Goal: Task Accomplishment & Management: Contribute content

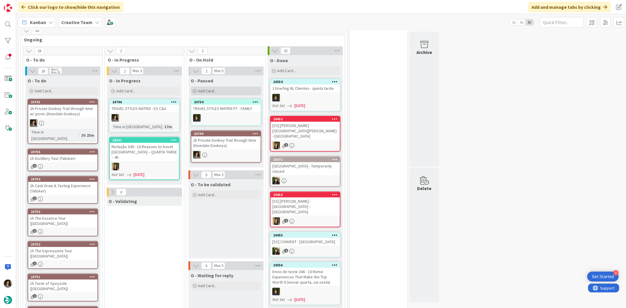
scroll to position [130, 0]
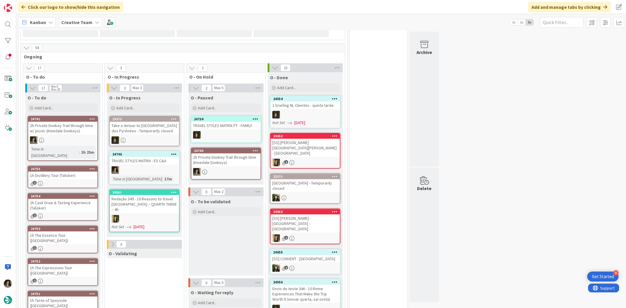
click at [150, 158] on div "TRAVEL STYLES MATRIX - ES C&A" at bounding box center [144, 161] width 69 height 8
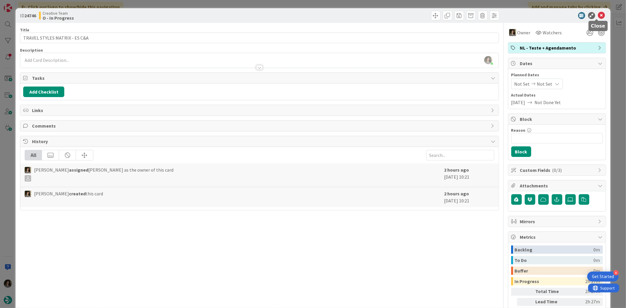
click at [598, 12] on icon at bounding box center [601, 15] width 7 height 7
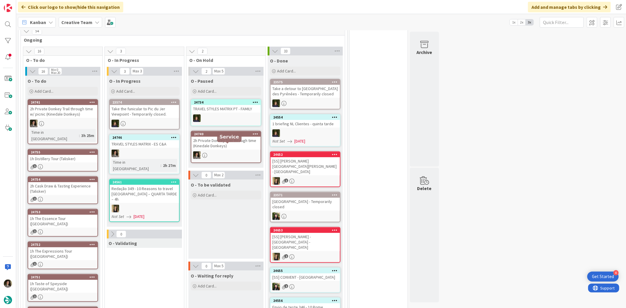
scroll to position [163, 0]
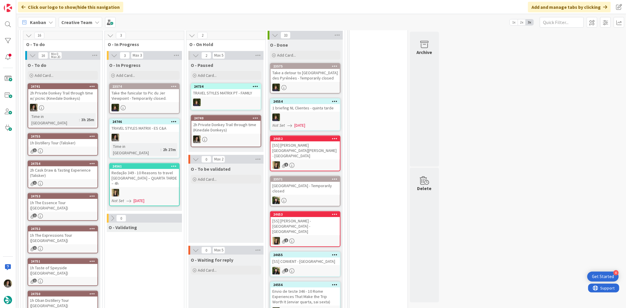
click at [134, 128] on div "TRAVEL STYLES MATRIX - ES C&A" at bounding box center [144, 128] width 69 height 8
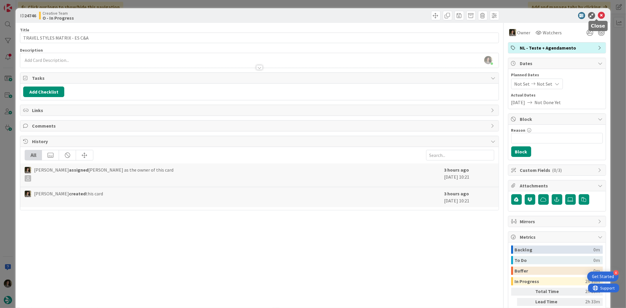
click at [598, 15] on icon at bounding box center [601, 15] width 7 height 7
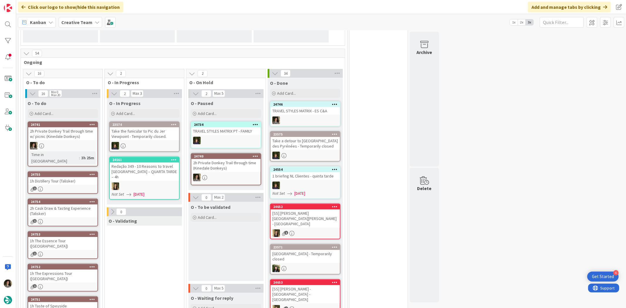
click at [324, 116] on div "24746 TRAVEL STYLES MATRIX - ES C&A" at bounding box center [305, 113] width 70 height 25
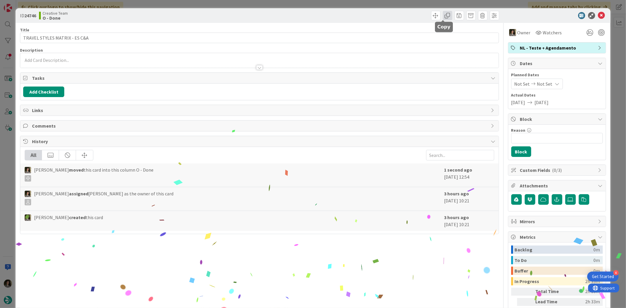
click at [443, 12] on span at bounding box center [447, 15] width 9 height 9
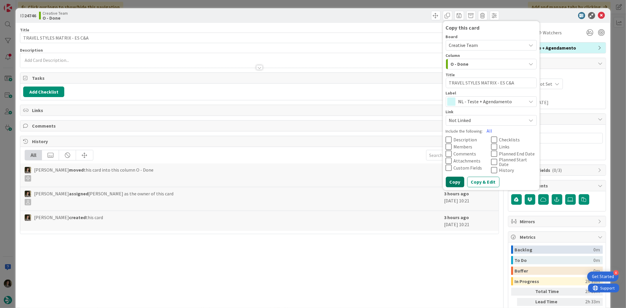
click at [453, 179] on button "Copy" at bounding box center [454, 182] width 18 height 11
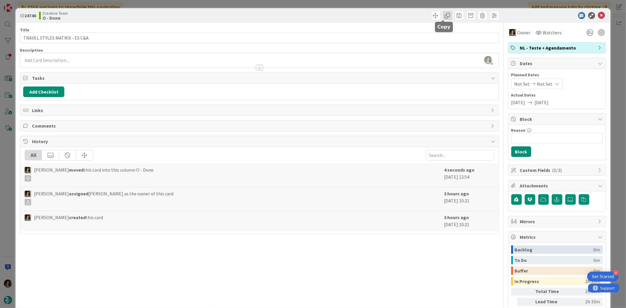
click at [443, 15] on span at bounding box center [447, 15] width 9 height 9
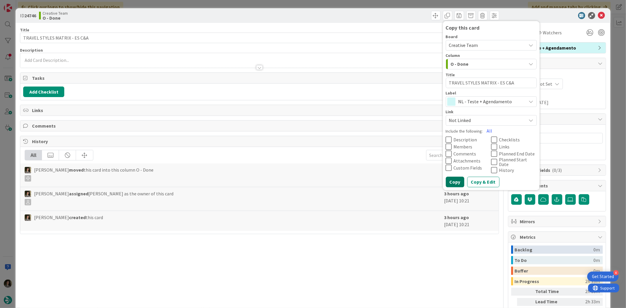
drag, startPoint x: 449, startPoint y: 174, endPoint x: 449, endPoint y: 141, distance: 33.1
click at [449, 174] on div "Board Creative Team Column O - Done Title 29 / 128 TRAVEL STYLES MATRIX - ES C&…" at bounding box center [490, 111] width 91 height 152
click at [449, 177] on button "Copy" at bounding box center [454, 182] width 18 height 11
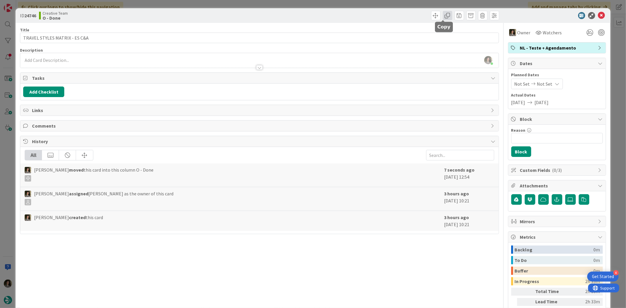
click at [443, 18] on span at bounding box center [447, 15] width 9 height 9
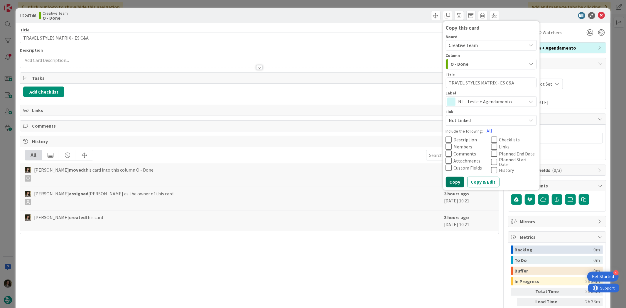
click at [448, 178] on button "Copy" at bounding box center [454, 182] width 18 height 11
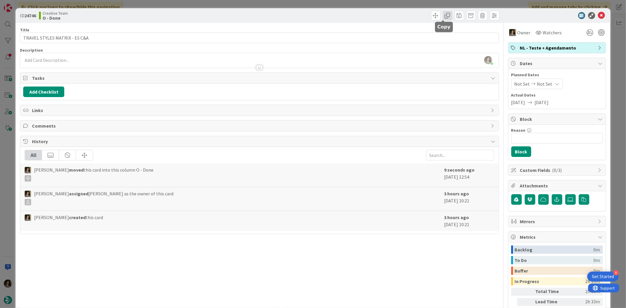
click at [443, 18] on span at bounding box center [447, 15] width 9 height 9
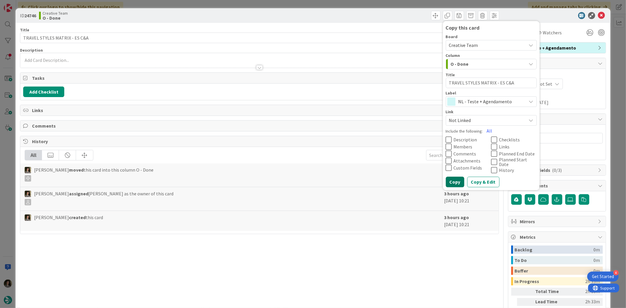
click at [452, 179] on button "Copy" at bounding box center [454, 182] width 18 height 11
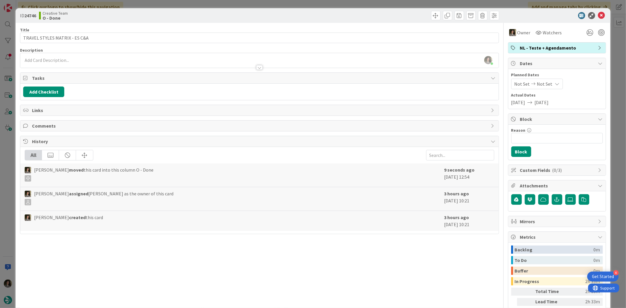
type textarea "x"
click at [598, 16] on icon at bounding box center [601, 15] width 7 height 7
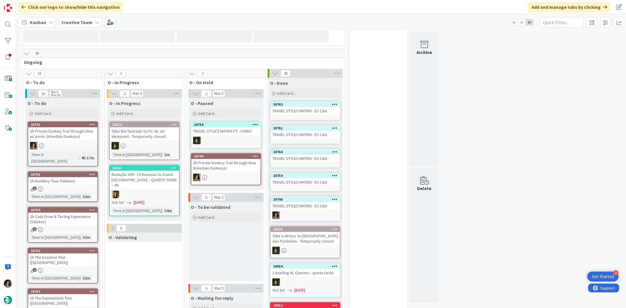
click at [302, 184] on div "TRAVEL STYLES MATRIX - ES C&A" at bounding box center [304, 182] width 69 height 8
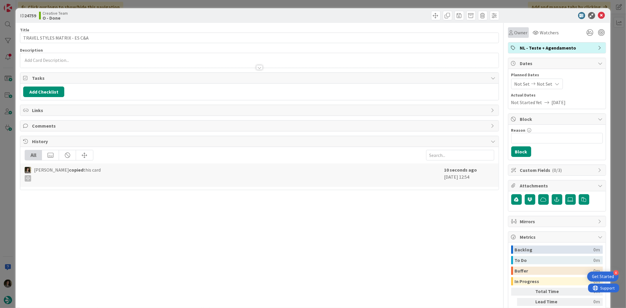
click at [518, 33] on span "Owner" at bounding box center [520, 32] width 13 height 7
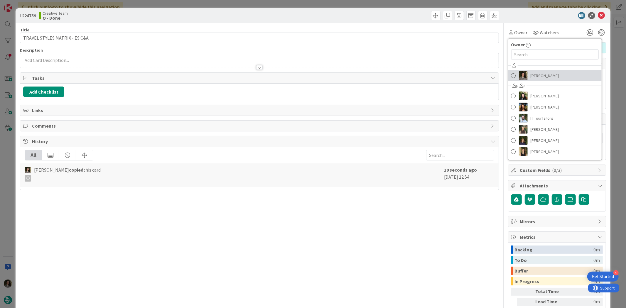
click at [547, 75] on span "[PERSON_NAME]" at bounding box center [544, 75] width 28 height 9
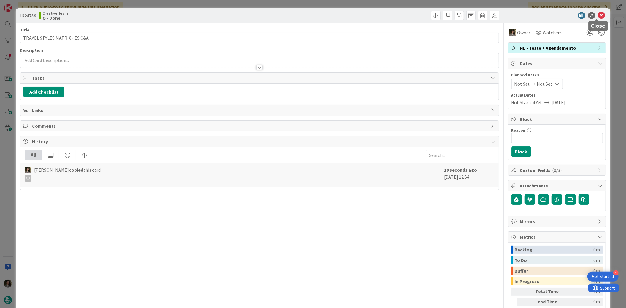
click at [598, 15] on icon at bounding box center [601, 15] width 7 height 7
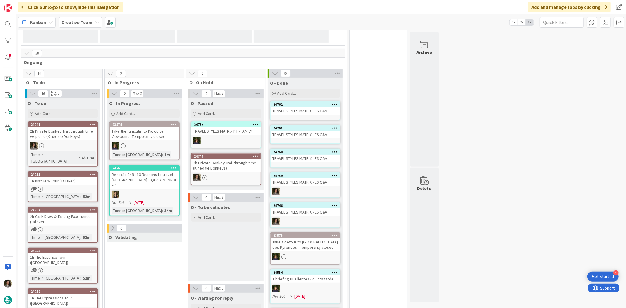
click at [296, 154] on div "24760" at bounding box center [304, 151] width 69 height 5
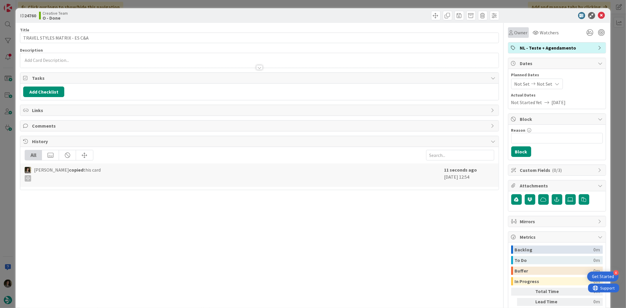
click at [514, 36] on div "Owner" at bounding box center [518, 32] width 21 height 11
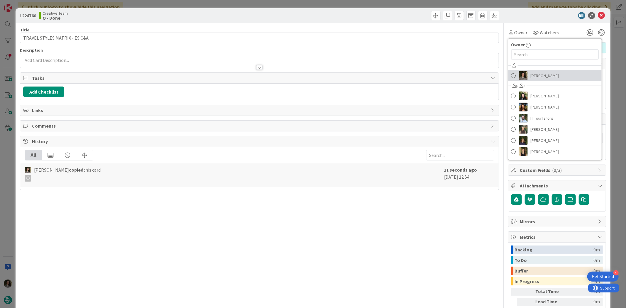
click at [538, 72] on span "[PERSON_NAME]" at bounding box center [544, 75] width 28 height 9
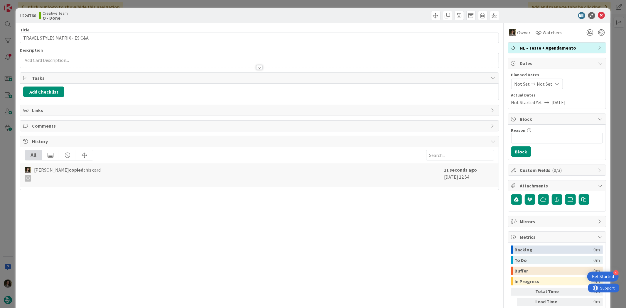
click at [598, 14] on icon at bounding box center [601, 15] width 7 height 7
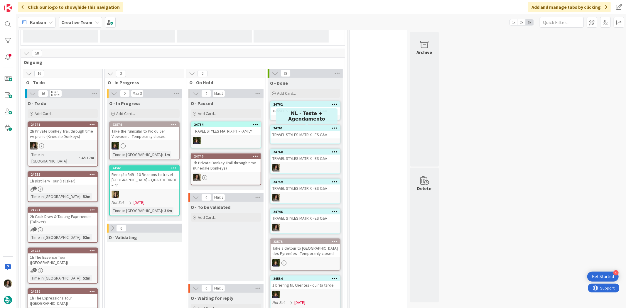
click at [301, 128] on div "24761" at bounding box center [306, 128] width 67 height 4
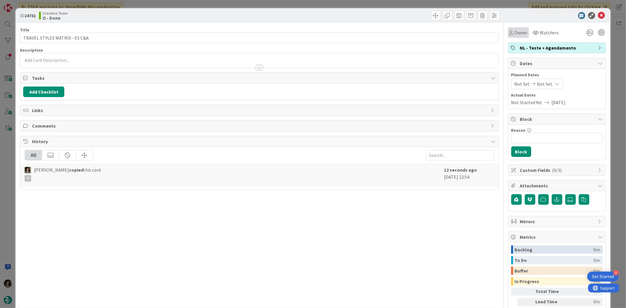
click at [514, 35] on span "Owner" at bounding box center [520, 32] width 13 height 7
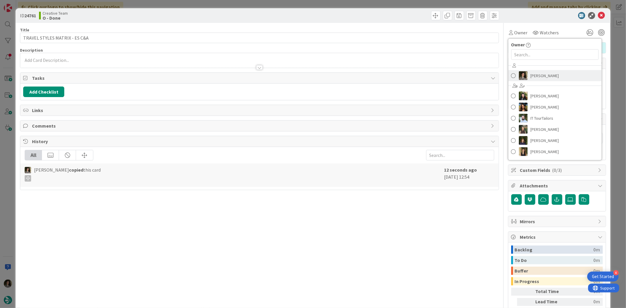
click at [530, 72] on span "[PERSON_NAME]" at bounding box center [544, 75] width 28 height 9
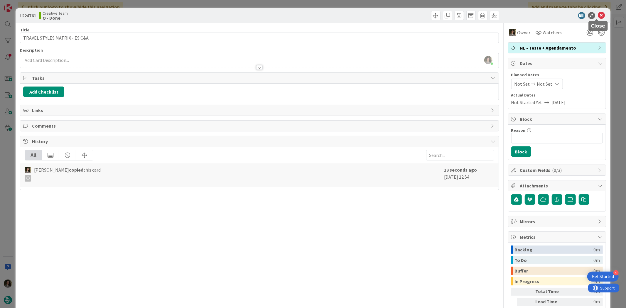
click at [598, 14] on icon at bounding box center [601, 15] width 7 height 7
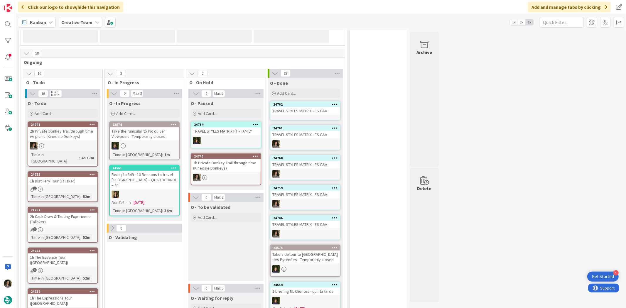
click at [301, 110] on div "TRAVEL STYLES MATRIX - ES C&A" at bounding box center [304, 111] width 69 height 8
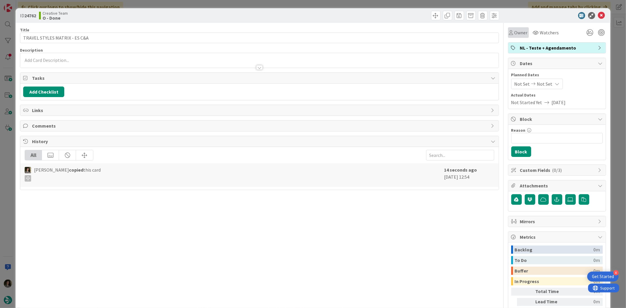
click at [517, 30] on span "Owner" at bounding box center [520, 32] width 13 height 7
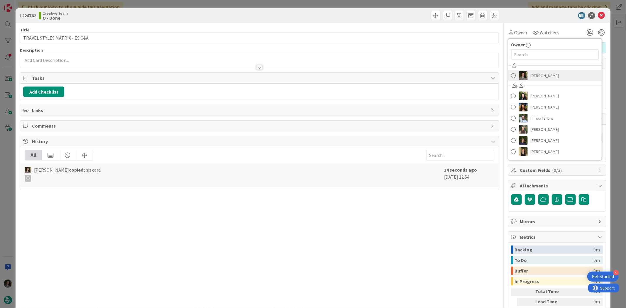
click at [542, 71] on link "[PERSON_NAME]" at bounding box center [554, 75] width 93 height 11
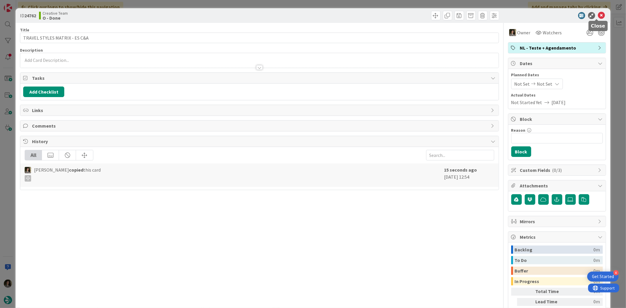
click at [598, 13] on icon at bounding box center [601, 15] width 7 height 7
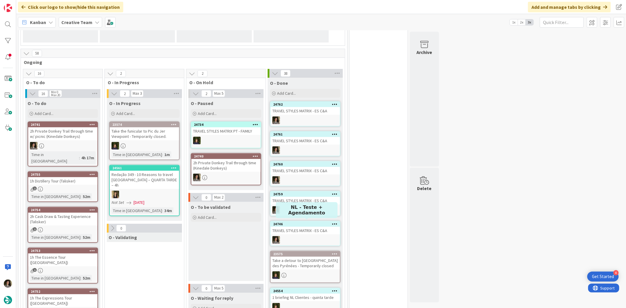
click at [304, 228] on div "TRAVEL STYLES MATRIX - ES C&A" at bounding box center [304, 231] width 69 height 8
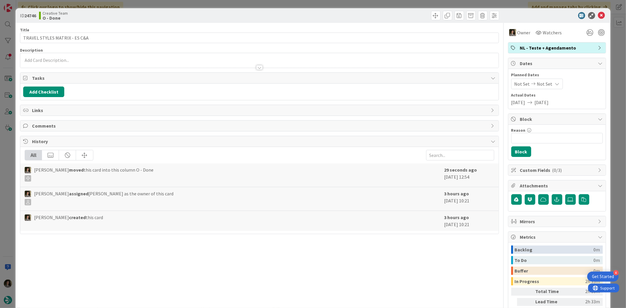
click at [555, 82] on icon at bounding box center [557, 84] width 5 height 5
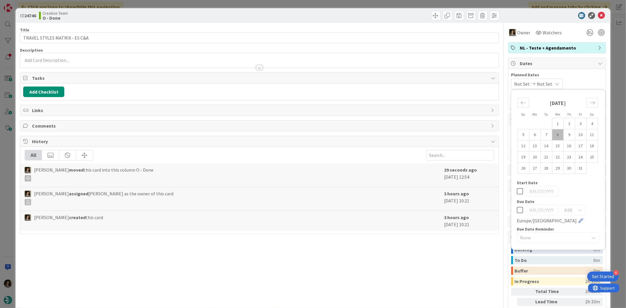
click at [517, 212] on icon at bounding box center [520, 209] width 6 height 7
type input "[DATE]"
click at [598, 15] on icon at bounding box center [601, 15] width 7 height 7
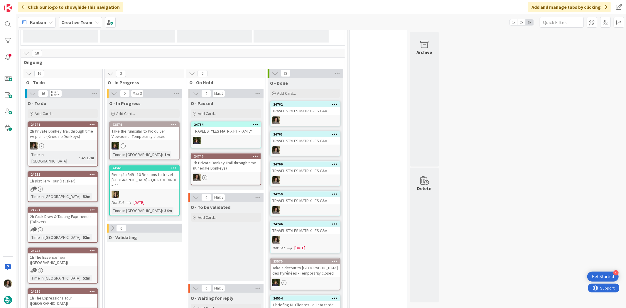
click at [289, 204] on div "24759 TRAVEL STYLES MATRIX - ES C&A" at bounding box center [305, 203] width 70 height 25
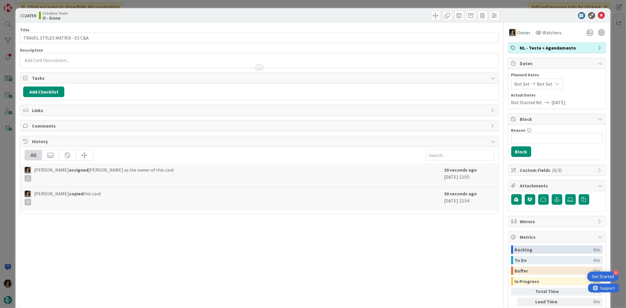
click at [555, 83] on icon at bounding box center [557, 84] width 5 height 5
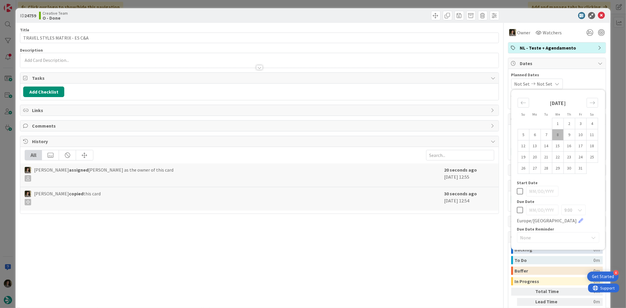
click at [517, 210] on icon at bounding box center [520, 209] width 6 height 7
type input "[DATE]"
click at [446, 225] on div "Title 29 / 128 TRAVEL STYLES MATRIX - ES C&A Description Owner Watchers NL - Te…" at bounding box center [259, 183] width 478 height 320
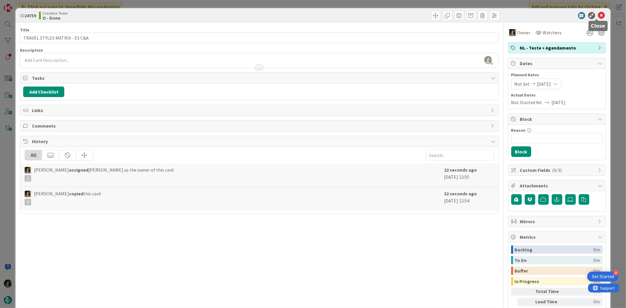
click at [598, 15] on icon at bounding box center [601, 15] width 7 height 7
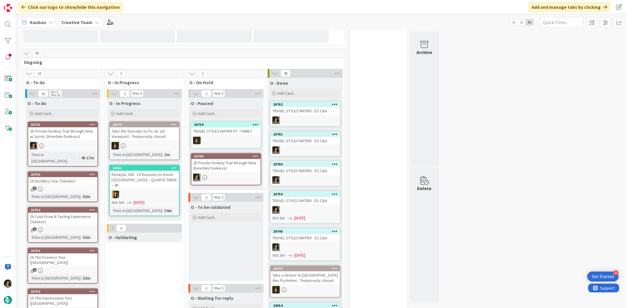
click at [298, 174] on div "24760 TRAVEL STYLES MATRIX - ES C&A" at bounding box center [305, 173] width 70 height 25
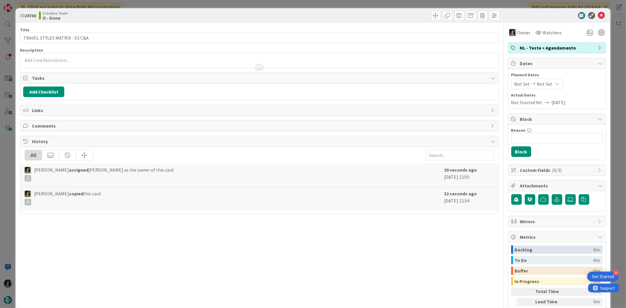
click at [545, 81] on span "Not Set" at bounding box center [545, 83] width 16 height 7
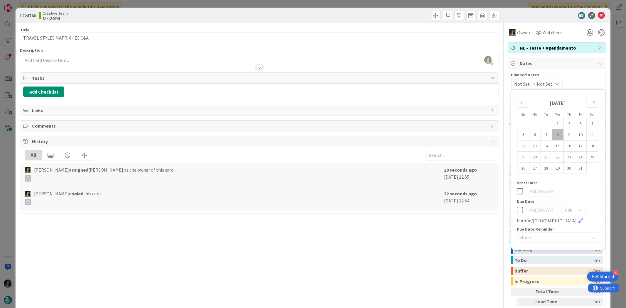
click at [517, 209] on icon at bounding box center [520, 209] width 6 height 7
type input "[DATE]"
click at [598, 15] on icon at bounding box center [601, 15] width 7 height 7
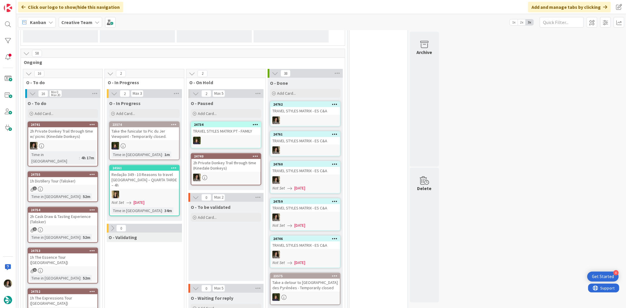
click at [299, 146] on div at bounding box center [304, 150] width 69 height 8
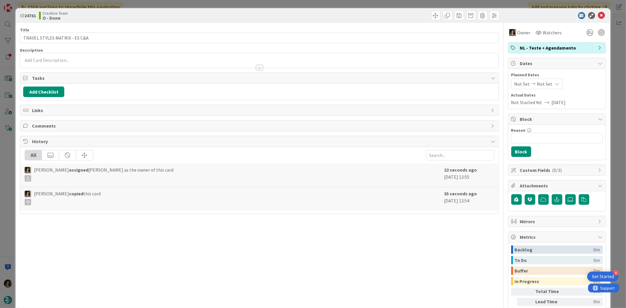
click at [555, 83] on icon at bounding box center [557, 84] width 5 height 5
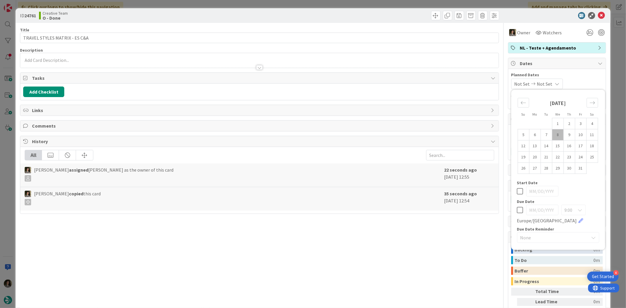
click at [517, 210] on icon at bounding box center [520, 209] width 6 height 7
type input "[DATE]"
click at [598, 15] on icon at bounding box center [601, 15] width 7 height 7
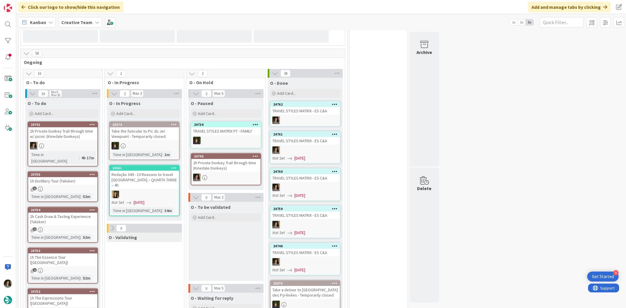
click at [316, 118] on div at bounding box center [304, 120] width 69 height 8
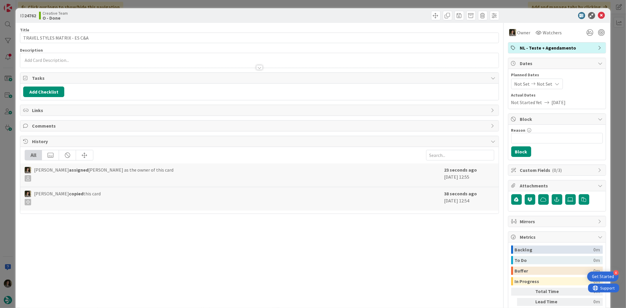
click at [546, 82] on div "Not Set Not Set" at bounding box center [537, 84] width 52 height 11
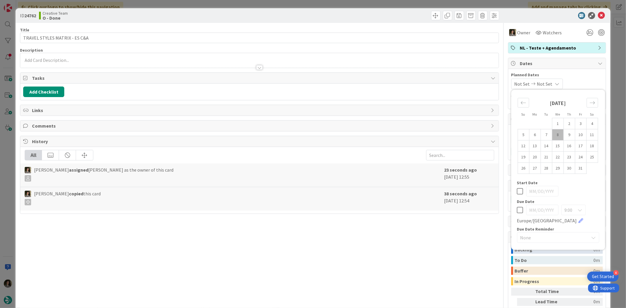
drag, startPoint x: 518, startPoint y: 207, endPoint x: 515, endPoint y: 209, distance: 3.8
click at [518, 207] on icon at bounding box center [520, 209] width 6 height 7
type input "[DATE]"
click at [365, 251] on div "Title 29 / 128 TRAVEL STYLES MATRIX - ES C&A Description [PERSON_NAME] just joi…" at bounding box center [259, 183] width 478 height 320
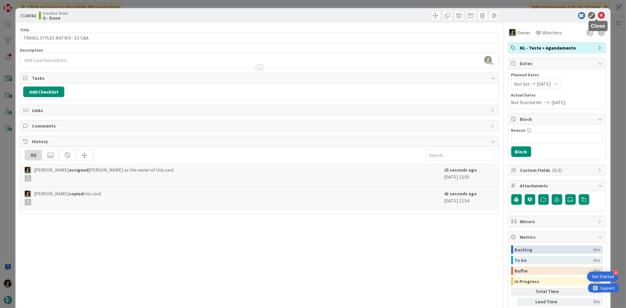
drag, startPoint x: 595, startPoint y: 14, endPoint x: 594, endPoint y: 17, distance: 3.2
click at [598, 14] on icon at bounding box center [601, 15] width 7 height 7
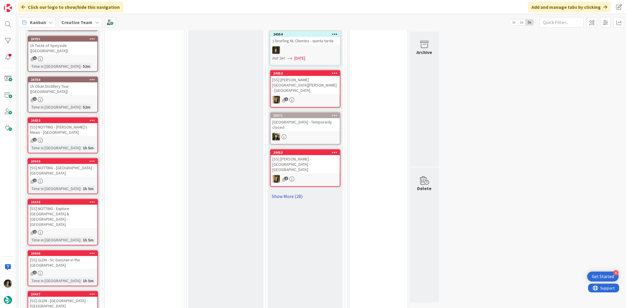
click at [282, 191] on link "Show More (28)" at bounding box center [305, 195] width 70 height 9
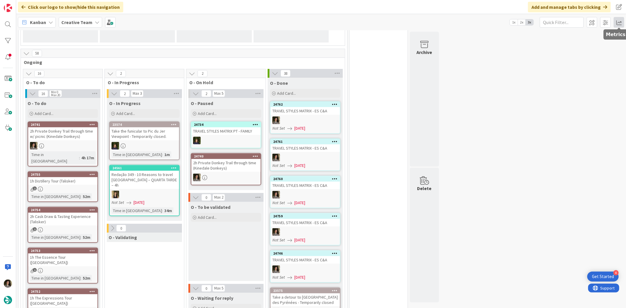
click at [616, 24] on span at bounding box center [618, 22] width 11 height 11
click at [566, 67] on div "Allocation" at bounding box center [567, 66] width 39 height 6
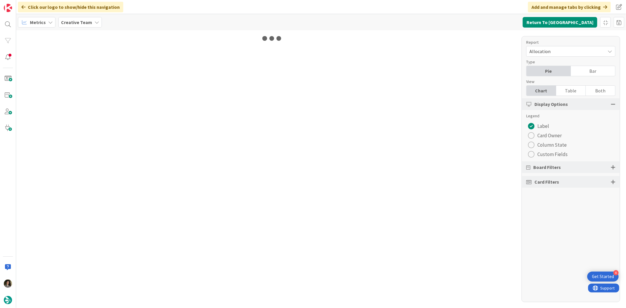
click at [578, 90] on div "Table" at bounding box center [571, 91] width 30 height 10
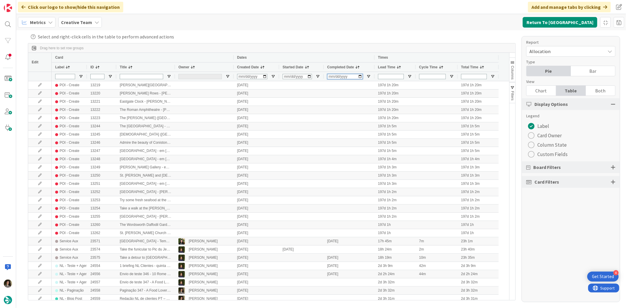
click at [331, 74] on input "Completed Date Filter Input" at bounding box center [344, 76] width 35 height 5
type input "[DATE]"
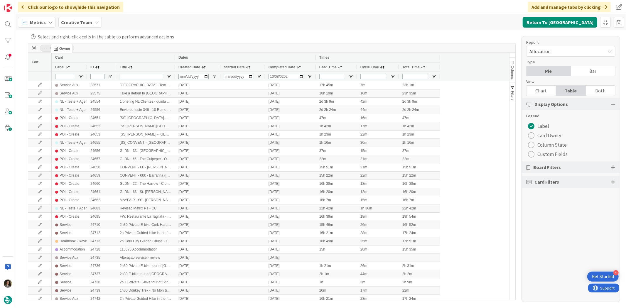
drag, startPoint x: 186, startPoint y: 66, endPoint x: 54, endPoint y: 46, distance: 133.8
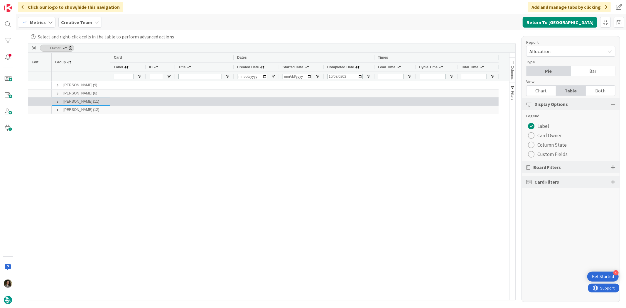
click at [57, 103] on span at bounding box center [57, 101] width 5 height 5
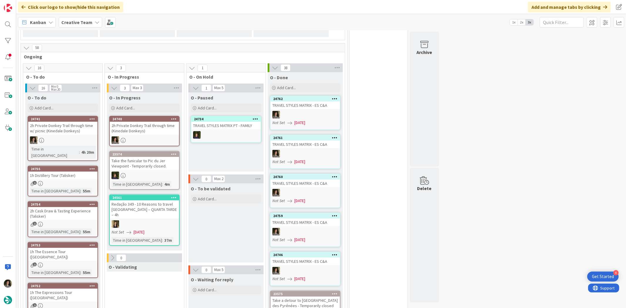
click at [149, 126] on div "2h Private Donkey Trail through time (Kinedale Donkeys)" at bounding box center [144, 128] width 69 height 13
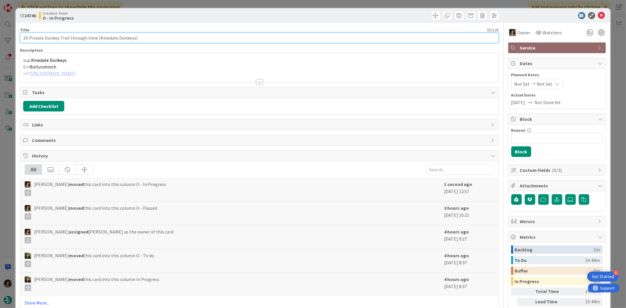
click at [99, 39] on input "2h Private Donkey Trail through time (Kinedale Donkeys)" at bounding box center [259, 38] width 478 height 11
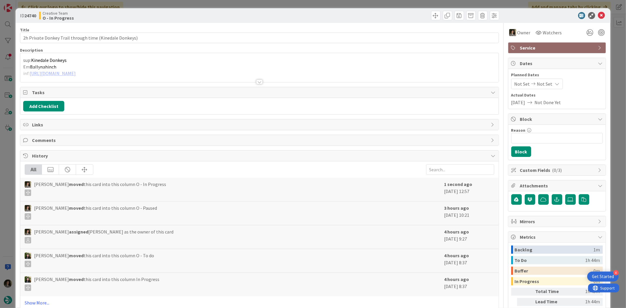
click at [259, 79] on div at bounding box center [259, 74] width 478 height 15
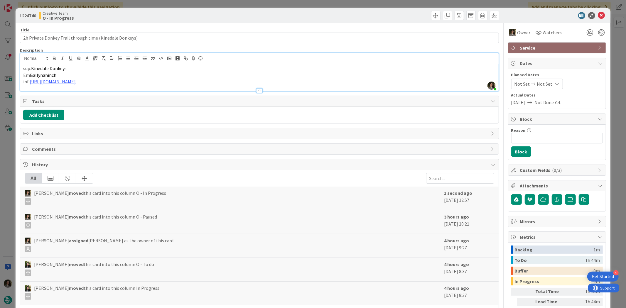
drag, startPoint x: 431, startPoint y: 76, endPoint x: 415, endPoint y: 78, distance: 16.1
click at [431, 76] on p "Em Ballynahinch" at bounding box center [259, 75] width 472 height 7
drag, startPoint x: 243, startPoint y: 82, endPoint x: 30, endPoint y: 83, distance: 212.6
click at [30, 83] on p "inf: [URL][DOMAIN_NAME]" at bounding box center [259, 81] width 472 height 7
copy link "[URL][DOMAIN_NAME]"
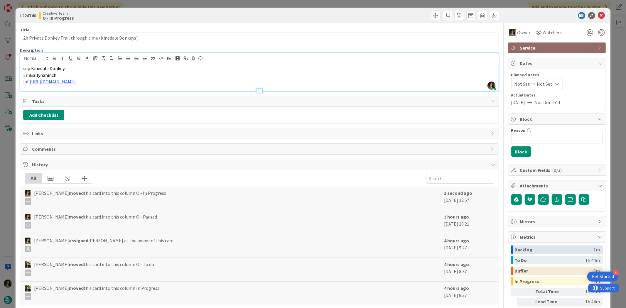
click at [392, 17] on div at bounding box center [380, 15] width 238 height 9
click at [76, 81] on link "[URL][DOMAIN_NAME]" at bounding box center [53, 82] width 46 height 6
click at [133, 94] on link "[URL][DOMAIN_NAME]" at bounding box center [118, 93] width 40 height 8
click at [299, 22] on div "ID 24740 Creative Team O - In Progress" at bounding box center [313, 15] width 594 height 15
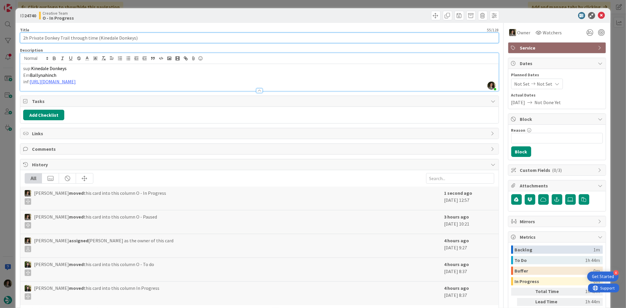
drag, startPoint x: 132, startPoint y: 38, endPoint x: 96, endPoint y: 39, distance: 36.1
click at [96, 39] on input "2h Private Donkey Trail through time (Kinedale Donkeys)" at bounding box center [259, 38] width 478 height 11
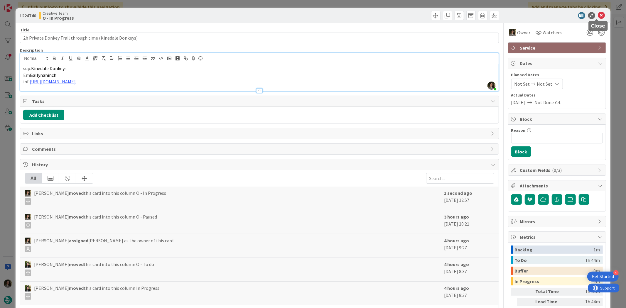
drag, startPoint x: 596, startPoint y: 15, endPoint x: 578, endPoint y: 26, distance: 20.7
click at [598, 15] on icon at bounding box center [601, 15] width 7 height 7
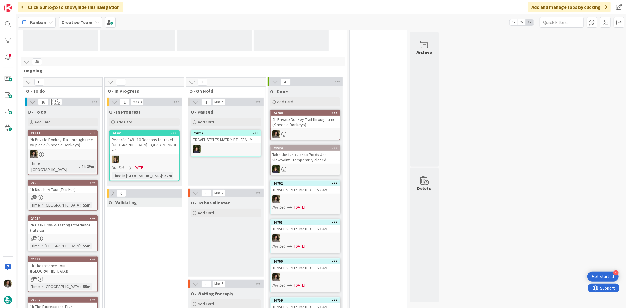
click at [307, 117] on div "2h Private Donkey Trail through time (Kinedale Donkeys)" at bounding box center [304, 122] width 69 height 13
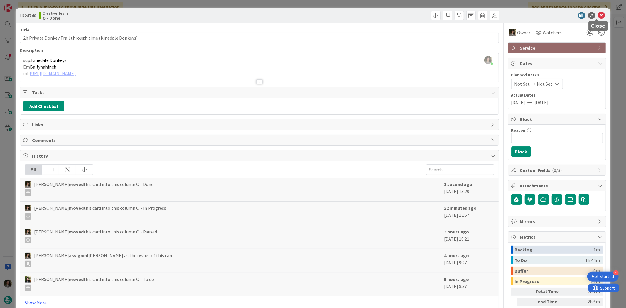
click at [598, 13] on icon at bounding box center [601, 15] width 7 height 7
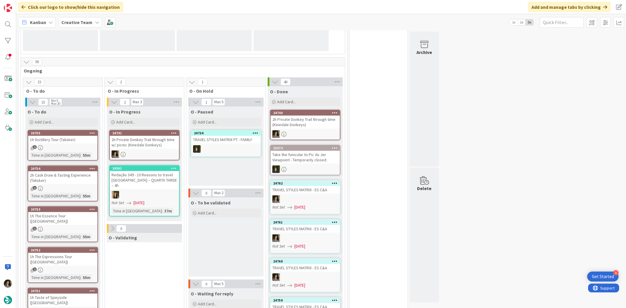
click at [162, 149] on div "24741 2h Private Donkey Trail through time w/ picnic (Kinedale Donkeys)" at bounding box center [144, 145] width 70 height 30
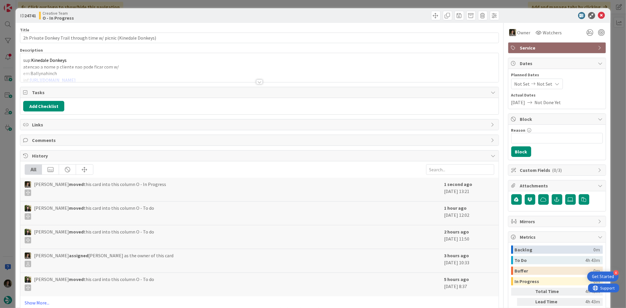
click at [152, 63] on div "sup: Kinedale Donkeys atencao a nome p cliente nao pode ficar com w/ em: Ballyn…" at bounding box center [259, 67] width 478 height 29
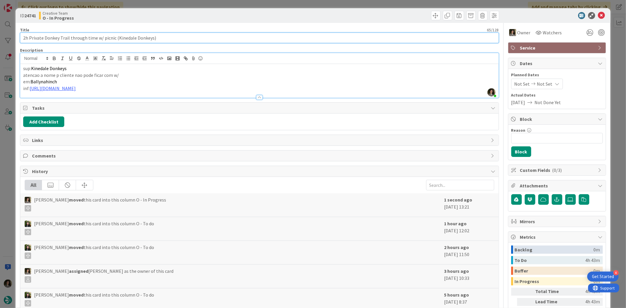
click at [80, 39] on input "2h Private Donkey Trail through time w/ picnic (Kinedale Donkeys)" at bounding box center [259, 38] width 478 height 11
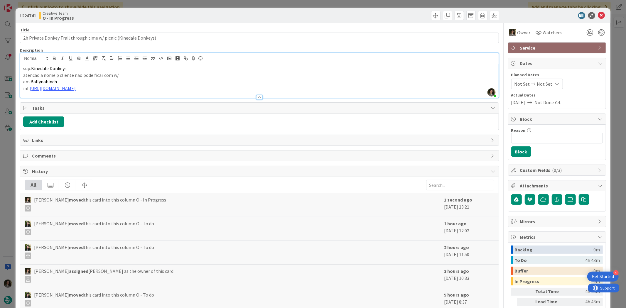
click at [445, 81] on p "em: Ballynahinch" at bounding box center [259, 81] width 472 height 7
click at [76, 87] on link "[URL][DOMAIN_NAME]" at bounding box center [53, 88] width 46 height 6
click at [136, 101] on link "[URL][DOMAIN_NAME]" at bounding box center [118, 100] width 40 height 8
click at [527, 18] on div at bounding box center [554, 15] width 104 height 7
click at [598, 15] on icon at bounding box center [601, 15] width 7 height 7
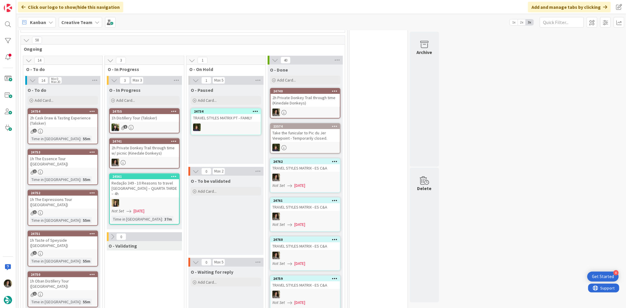
scroll to position [149, 0]
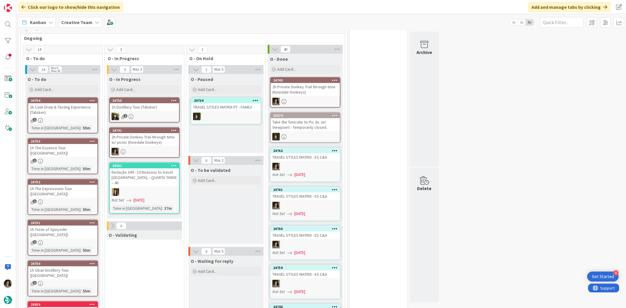
click at [159, 143] on div "2h Private Donkey Trail through time w/ picnic (Kinedale Donkeys)" at bounding box center [144, 139] width 69 height 13
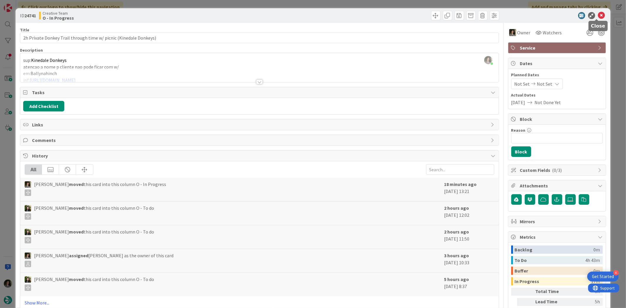
click at [598, 13] on icon at bounding box center [601, 15] width 7 height 7
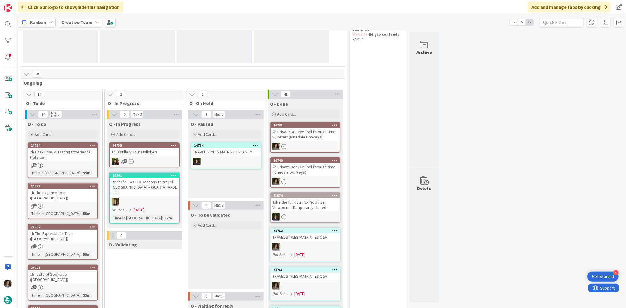
scroll to position [68, 0]
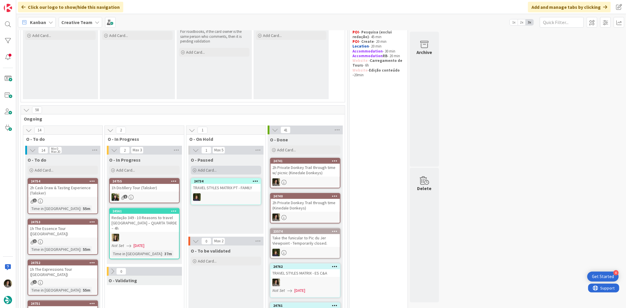
click at [207, 171] on span "Add Card..." at bounding box center [207, 169] width 19 height 5
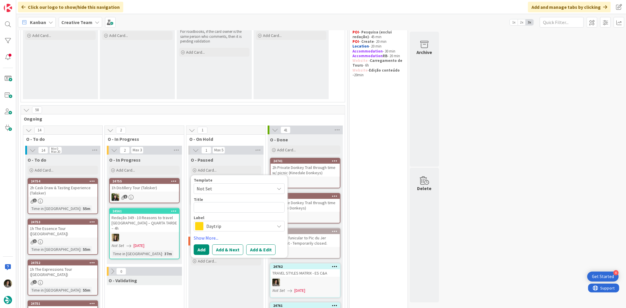
type textarea "x"
type textarea "T"
type textarea "x"
type textarea "TR"
type textarea "x"
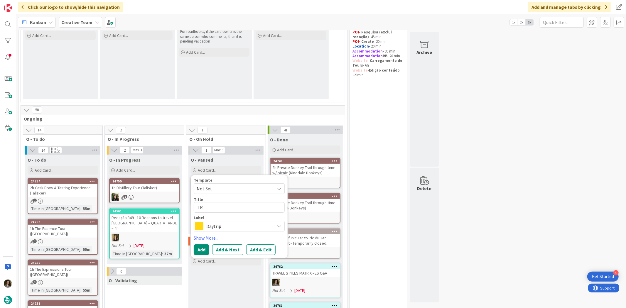
type textarea "TRA"
type textarea "x"
type textarea "TRAV"
type textarea "x"
type textarea "TRAVE"
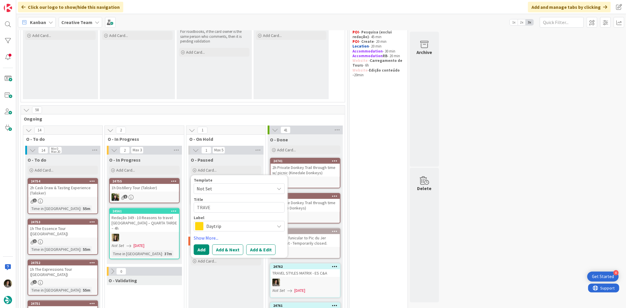
type textarea "x"
type textarea "TRAVEL"
type textarea "x"
type textarea "TRAVEL"
type textarea "x"
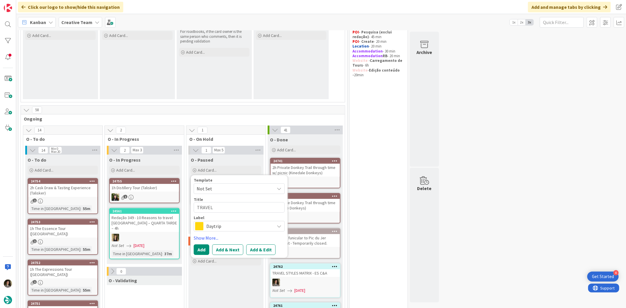
type textarea "TRAVEL S"
type textarea "x"
type textarea "TRAVEL ST"
type textarea "x"
type textarea "TRAVEL STY"
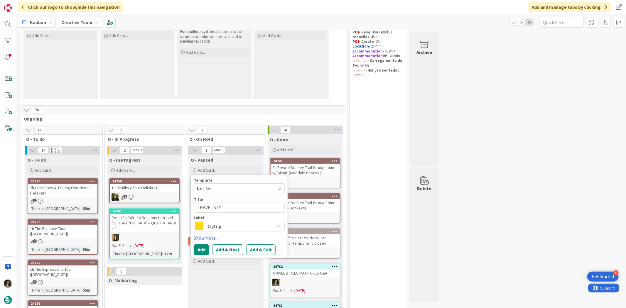
type textarea "x"
type textarea "TRAVEL STYL"
type textarea "x"
type textarea "TRAVEL STYLE"
type textarea "x"
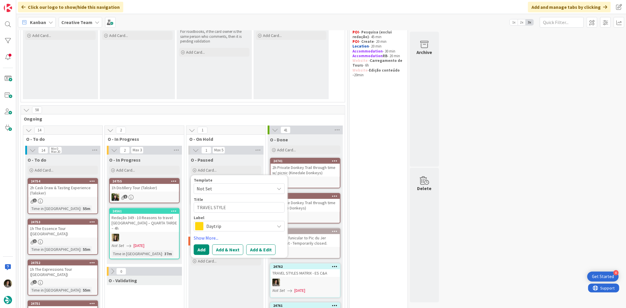
type textarea "TRAVEL STYLES"
type textarea "x"
type textarea "TRAVEL STYLES"
type textarea "x"
type textarea "TRAVEL STYLES M"
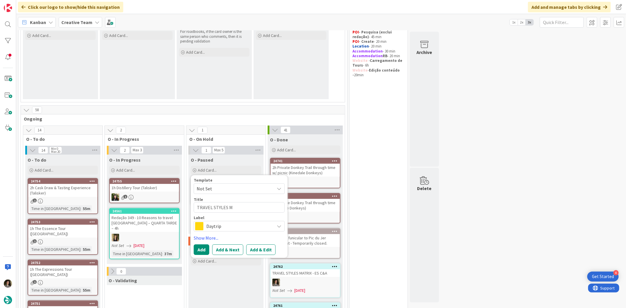
type textarea "x"
type textarea "TRAVEL STYLES MA"
type textarea "x"
type textarea "TRAVEL STYLES MAT"
type textarea "x"
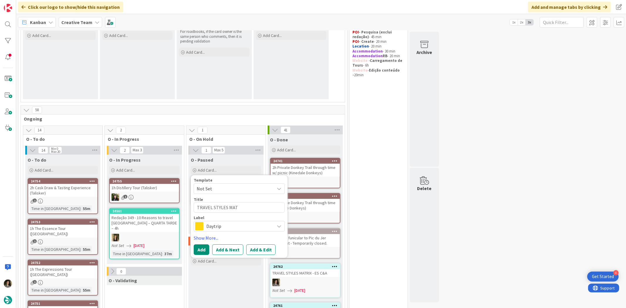
type textarea "TRAVEL STYLES MATR"
type textarea "x"
type textarea "TRAVEL STYLES MATRI"
type textarea "x"
type textarea "TRAVEL STYLES MATRIC"
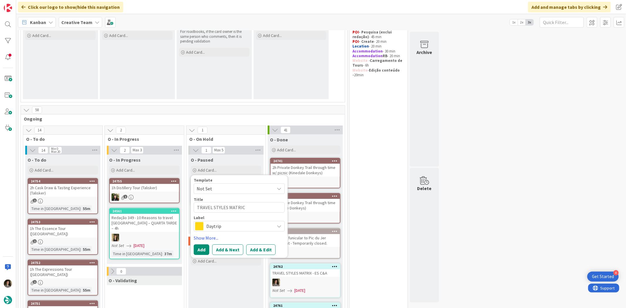
type textarea "x"
type textarea "TRAVEL STYLES MATRIC"
type textarea "x"
type textarea "TRAVEL STYLES MATRIC -"
type textarea "x"
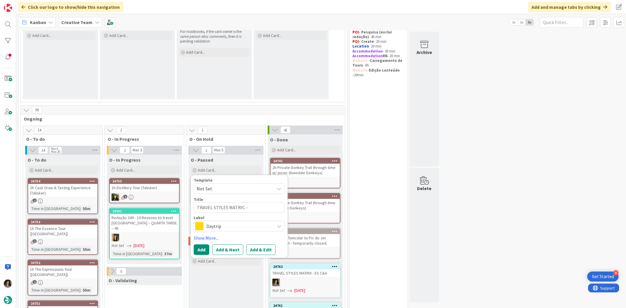
type textarea "TRAVEL STYLES MATRIC -"
type textarea "x"
type textarea "TRAVEL STYLES MATRIC -"
type textarea "x"
type textarea "TRAVEL STYLES MATRIC"
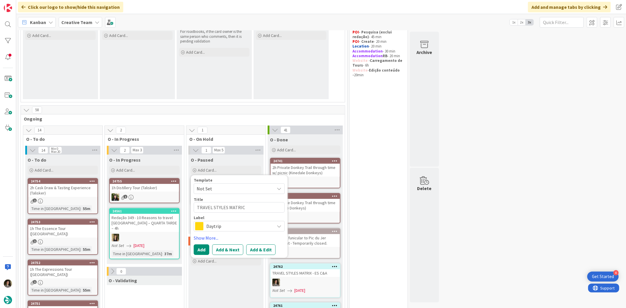
type textarea "x"
type textarea "TRAVEL STYLES MATRICX"
type textarea "x"
type textarea "TRAVEL STYLES MATRICX"
type textarea "x"
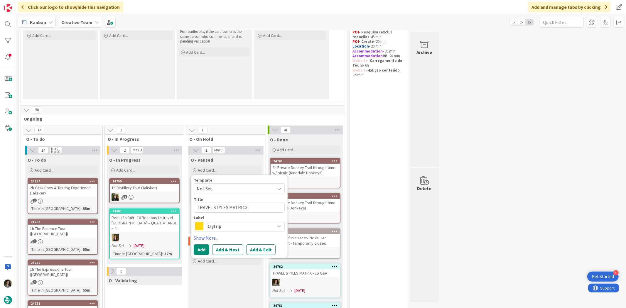
type textarea "TRAVEL STYLES MATRICX"
type textarea "x"
type textarea "TRAVEL STYLES MATRIC"
type textarea "x"
type textarea "TRAVEL STYLES MATRIX"
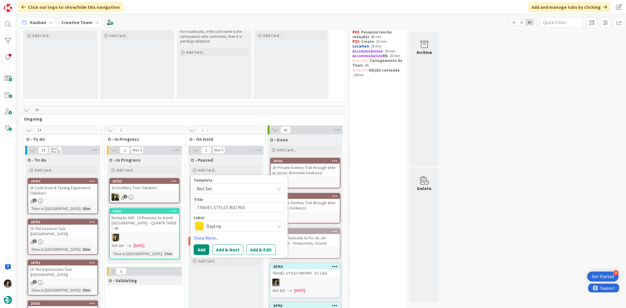
type textarea "x"
type textarea "TRAVEL STYLES MATRIX"
type textarea "x"
type textarea "TRAVEL STYLES MATRIX -"
type textarea "x"
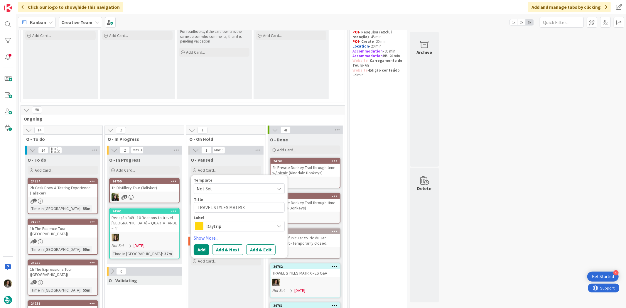
type textarea "TRAVEL STYLES MATRIX -"
type textarea "x"
type textarea "TRAVEL STYLES MATRIX - E"
type textarea "x"
type textarea "TRAVEL STYLES MATRIX - E"
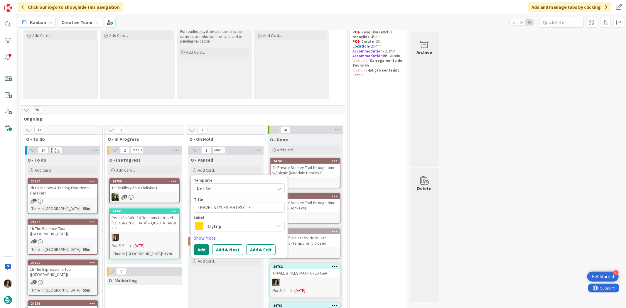
type textarea "x"
type textarea "TRAVEL STYLES MATRIX - ES"
type textarea "x"
type textarea "TRAVEL STYLES MATRIX - ES"
type textarea "x"
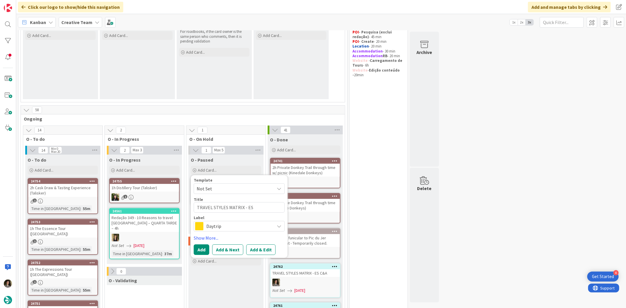
type textarea "TRAVEL STYLES MATRIX - ES C"
type textarea "x"
type textarea "TRAVEL STYLES MATRIX - ES C$"
type textarea "x"
type textarea "TRAVEL STYLES MATRIX - ES C"
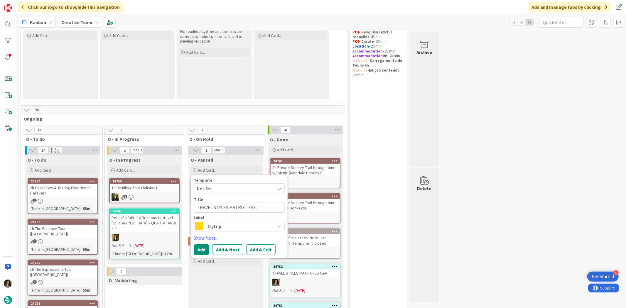
type textarea "x"
type textarea "TRAVEL STYLES MATRIX - ES C&"
type textarea "x"
type textarea "TRAVEL STYLES MATRIX - ES C&A"
type textarea "x"
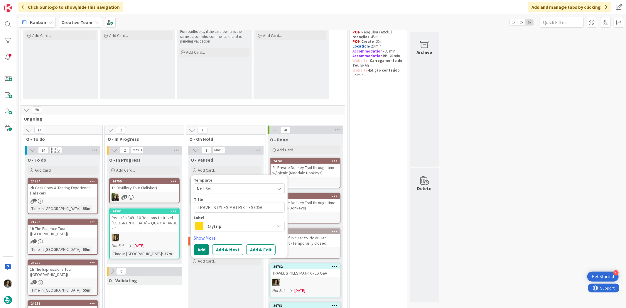
type textarea "TRAVEL STYLES MATRIX - ES C&A"
type textarea "x"
type textarea "TRAVEL STYLES MATRIX - ES C&A +"
type textarea "x"
type textarea "TRAVEL STYLES MATRIX - ES C&A +"
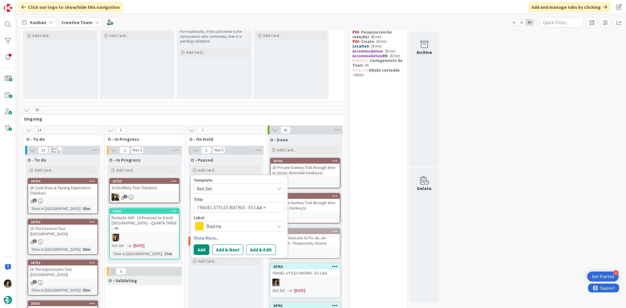
type textarea "x"
type textarea "TRAVEL STYLES MATRIX - ES C&A + P"
type textarea "x"
type textarea "TRAVEL STYLES MATRIX - ES C&A + PT"
type textarea "x"
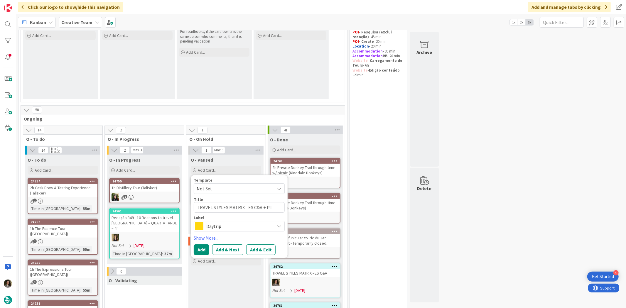
type textarea "TRAVEL STYLES MATRIX - ES C&A + PT"
type textarea "x"
type textarea "TRAVEL STYLES MATRIX - ES C&A + PT R"
type textarea "x"
type textarea "TRAVEL STYLES MATRIX - ES C&A + PT Re"
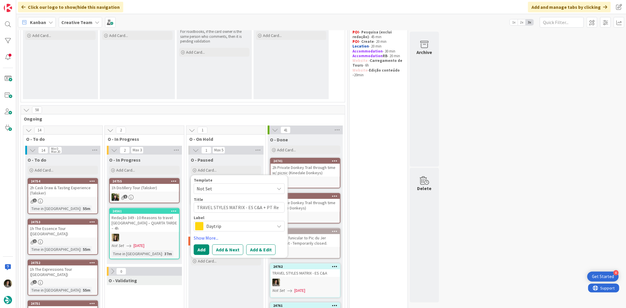
type textarea "x"
type textarea "TRAVEL STYLES MATRIX - ES C&A + PT Rei"
type textarea "x"
type textarea "TRAVEL STYLES MATRIX - ES C&A + PT Re"
type textarea "x"
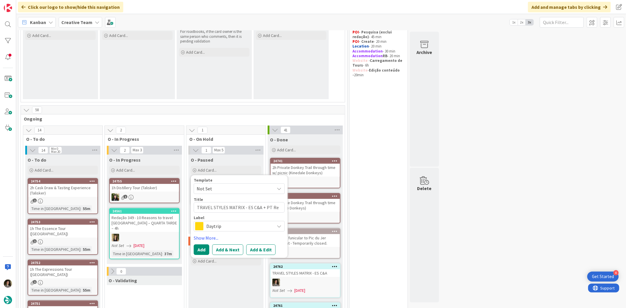
type textarea "TRAVEL STYLES MATRIX - ES C&A + PT Rev"
type textarea "x"
type textarea "TRAVEL STYLES MATRIX - ES C&A + PT Revi"
type textarea "x"
type textarea "TRAVEL STYLES MATRIX - ES C&A + PT Reviw"
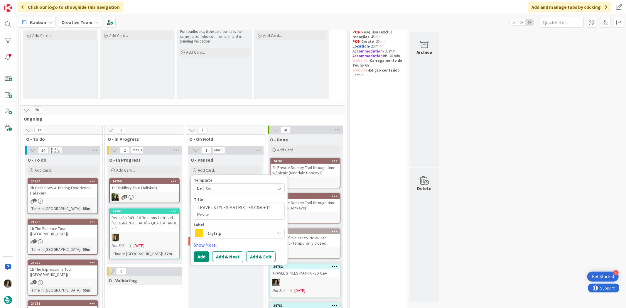
type textarea "x"
type textarea "TRAVEL STYLES MATRIX - ES C&A + PT Reviwi"
type textarea "x"
type textarea "TRAVEL STYLES MATRIX - ES C&A + PT Reviw"
type textarea "x"
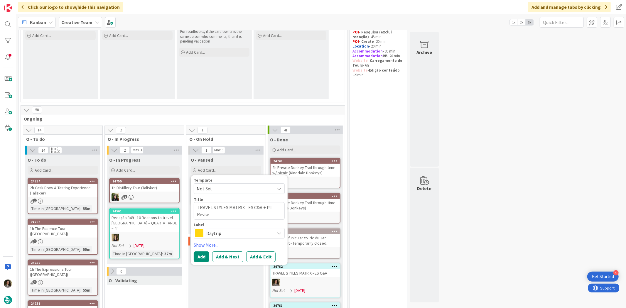
type textarea "TRAVEL STYLES MATRIX - ES C&A + PT Revi"
type textarea "x"
type textarea "TRAVEL STYLES MATRIX - ES C&A + PT [PERSON_NAME]"
type textarea "x"
type textarea "TRAVEL STYLES MATRIX - ES C&A + PT Revisi"
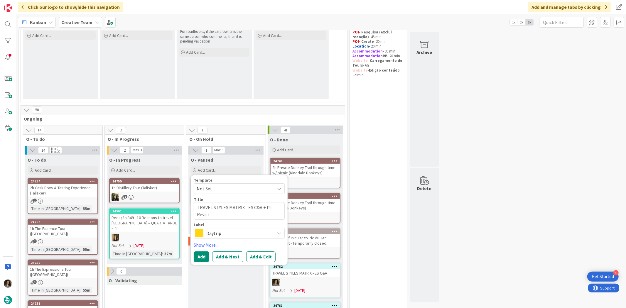
type textarea "x"
type textarea "TRAVEL STYLES MATRIX - ES C&A + PT Revisio"
type textarea "x"
type textarea "TRAVEL STYLES MATRIX - ES C&A + PT Revision"
click at [225, 234] on span "Daytrip" at bounding box center [238, 233] width 65 height 8
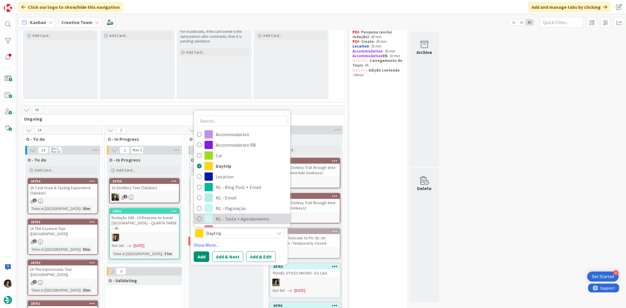
click at [239, 218] on span "NL - Teste + Agendamento" at bounding box center [252, 219] width 72 height 9
type textarea "x"
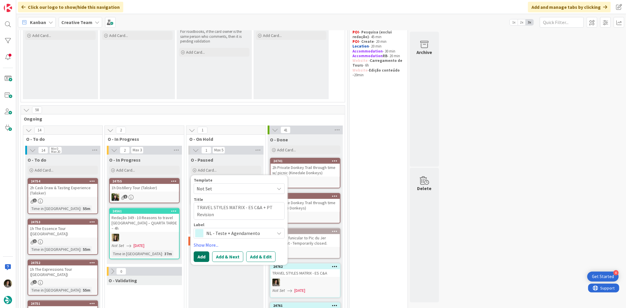
click at [199, 260] on button "Add" at bounding box center [202, 257] width 16 height 11
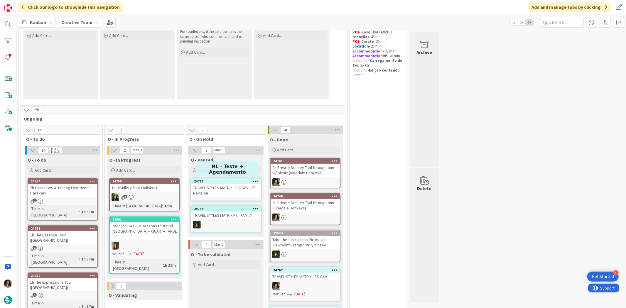
click at [223, 182] on div "24763" at bounding box center [227, 181] width 67 height 4
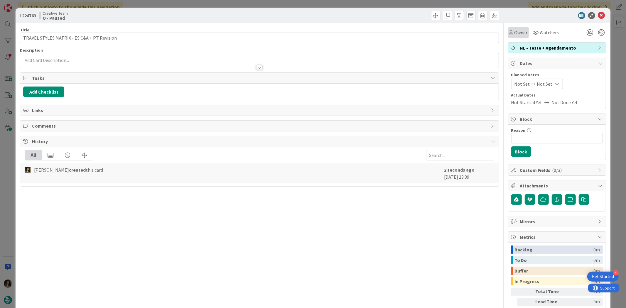
click at [514, 31] on span "Owner" at bounding box center [520, 32] width 13 height 7
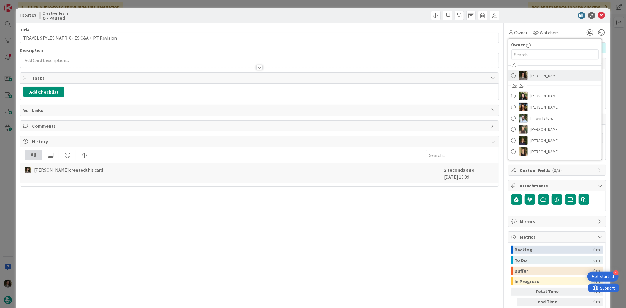
click at [534, 73] on span "[PERSON_NAME]" at bounding box center [544, 75] width 28 height 9
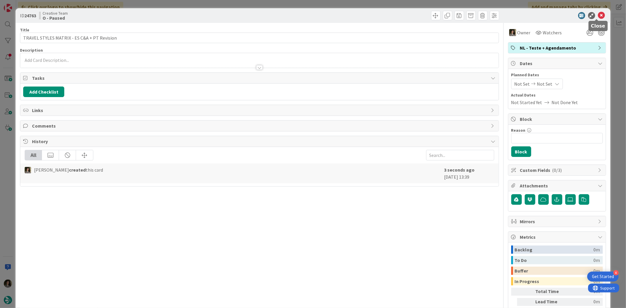
click at [598, 12] on icon at bounding box center [601, 15] width 7 height 7
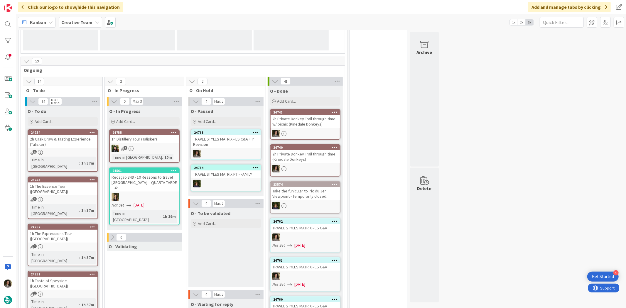
scroll to position [133, 0]
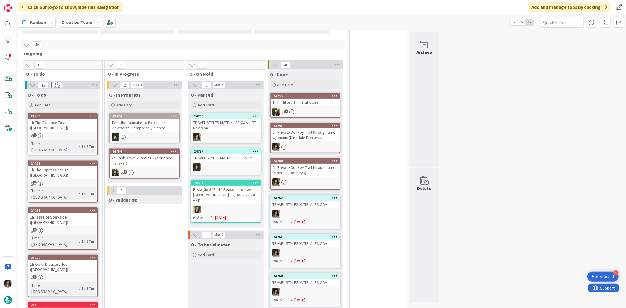
click at [232, 125] on div "TRAVEL STYLES MATRIX - ES C&A + PT Revision" at bounding box center [225, 125] width 69 height 13
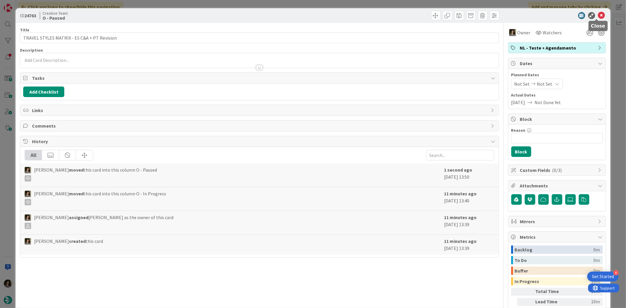
click at [598, 18] on icon at bounding box center [601, 15] width 7 height 7
